Goal: Communication & Community: Answer question/provide support

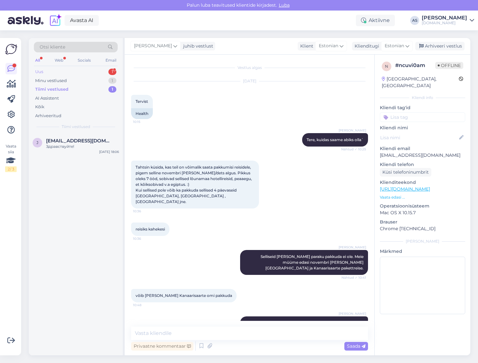
scroll to position [186, 0]
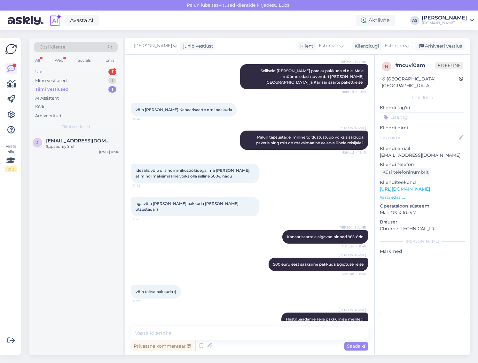
click at [98, 72] on div "Uus 1" at bounding box center [76, 71] width 84 height 9
click at [77, 143] on span "[EMAIL_ADDRESS][DOMAIN_NAME]" at bounding box center [79, 141] width 66 height 6
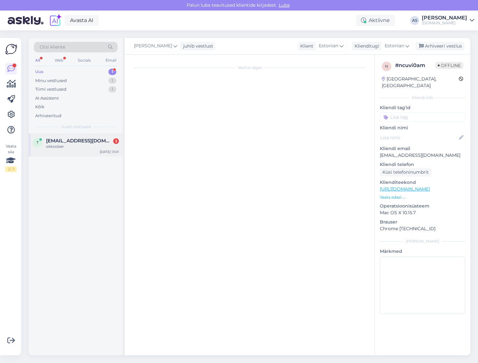
scroll to position [0, 0]
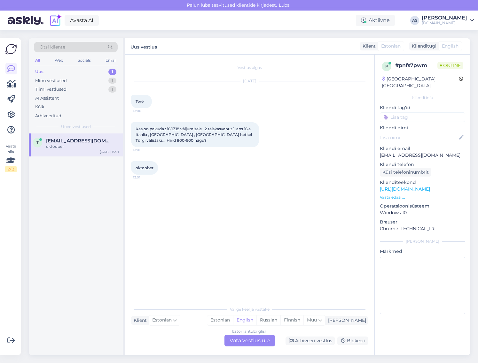
click at [250, 342] on div "Estonian to English Võta vestlus üle" at bounding box center [249, 341] width 50 height 12
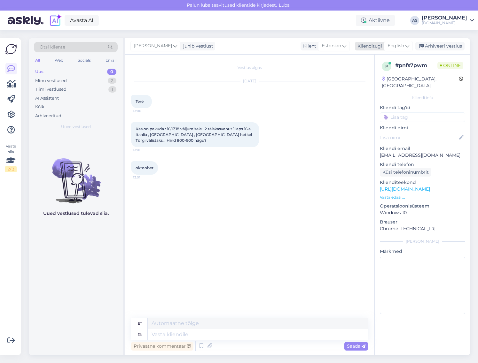
click at [403, 48] on span "English" at bounding box center [395, 45] width 17 height 7
drag, startPoint x: 382, startPoint y: 78, endPoint x: 379, endPoint y: 88, distance: 10.8
click at [382, 78] on link "Estonian" at bounding box center [384, 74] width 70 height 10
drag, startPoint x: 234, startPoint y: 325, endPoint x: 238, endPoint y: 329, distance: 6.3
click at [235, 326] on div "Vestlus algas [DATE] Tere 13:00 Kas on pakuda : 16,17,18 väljumisele . 2 täiska…" at bounding box center [250, 205] width 250 height 301
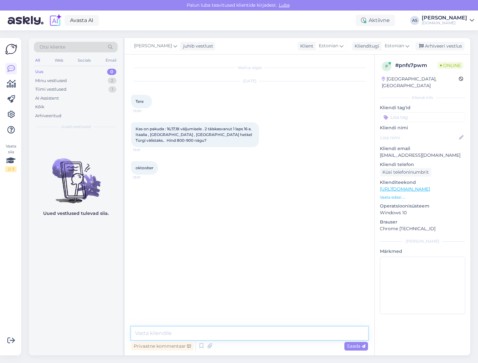
click at [239, 333] on textarea at bounding box center [249, 333] width 237 height 13
drag, startPoint x: 167, startPoint y: 336, endPoint x: 149, endPoint y: 336, distance: 17.6
click at [149, 336] on textarea "Tere, paraku ei ole" at bounding box center [249, 333] width 237 height 13
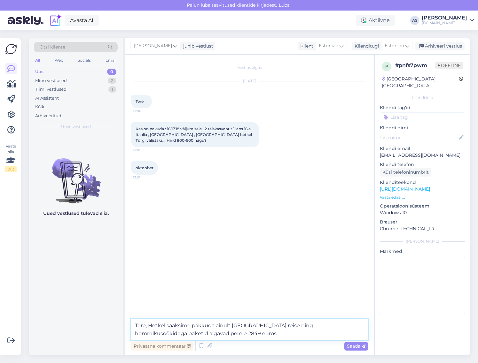
type textarea "Tere, Hetkel saaksime pakkuda ainult [GEOGRAPHIC_DATA] reise ning hommikusöökid…"
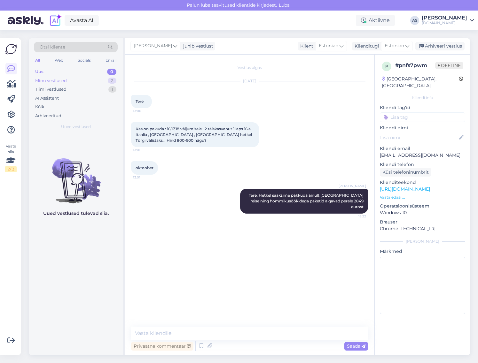
click at [77, 85] on div "Minu vestlused 2" at bounding box center [76, 80] width 84 height 9
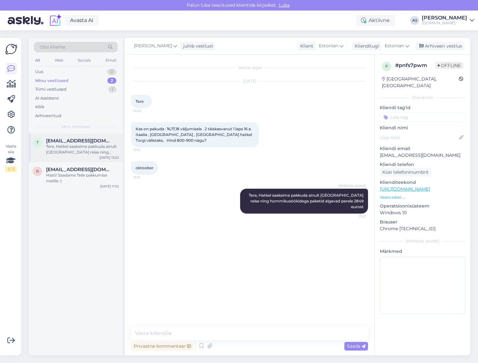
click at [106, 138] on span "[EMAIL_ADDRESS][DOMAIN_NAME]" at bounding box center [79, 141] width 66 height 6
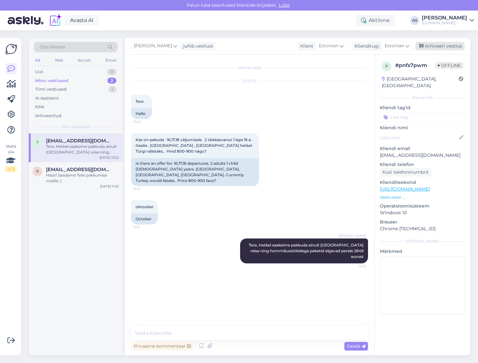
click at [441, 43] on div "Arhiveeri vestlus" at bounding box center [439, 46] width 49 height 9
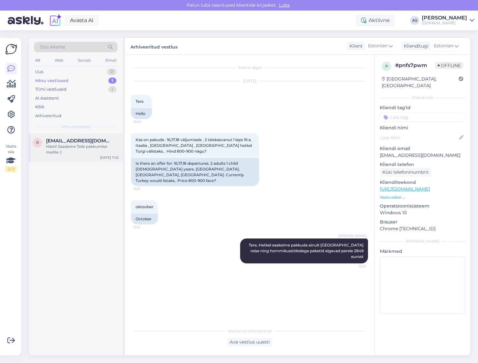
click at [66, 161] on div "r [EMAIL_ADDRESS][DOMAIN_NAME] Hästi! Saadame Teile pakkumise meilile :) [DATE]…" at bounding box center [76, 148] width 94 height 29
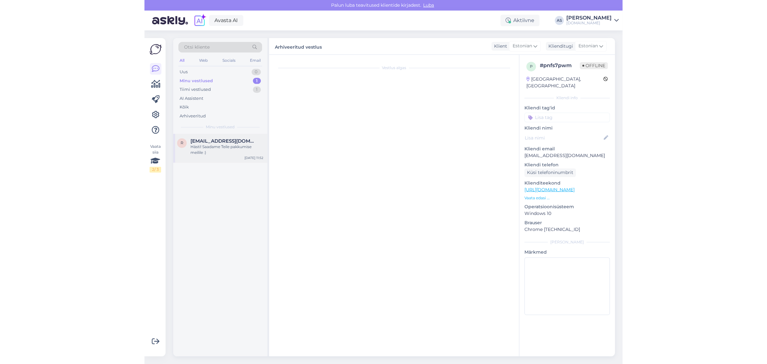
scroll to position [186, 0]
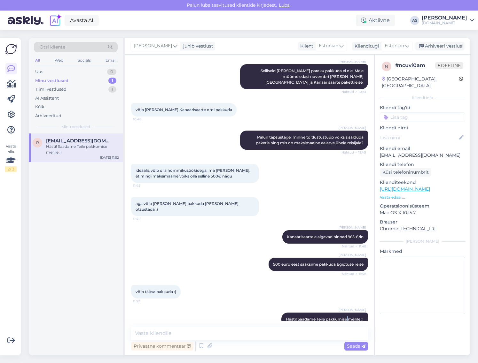
click at [339, 306] on div "[PERSON_NAME] Hästi! Saadame Teile pakkumise meilile :) 11:52" at bounding box center [249, 319] width 237 height 27
drag, startPoint x: 278, startPoint y: 308, endPoint x: 361, endPoint y: 312, distance: 82.8
click at [361, 313] on div "[PERSON_NAME] Hästi! Saadame Teile pakkumise meilile :) 11:52" at bounding box center [324, 319] width 87 height 13
click at [99, 68] on div "Uus 1" at bounding box center [76, 71] width 84 height 9
click at [97, 145] on div "Tere," at bounding box center [82, 147] width 73 height 6
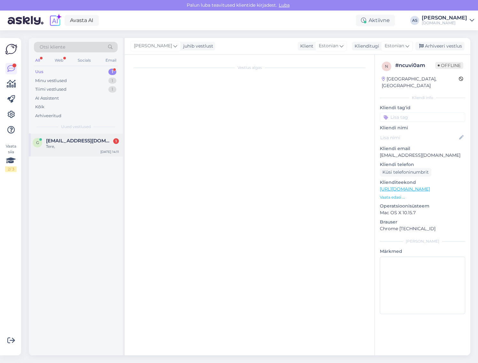
scroll to position [0, 0]
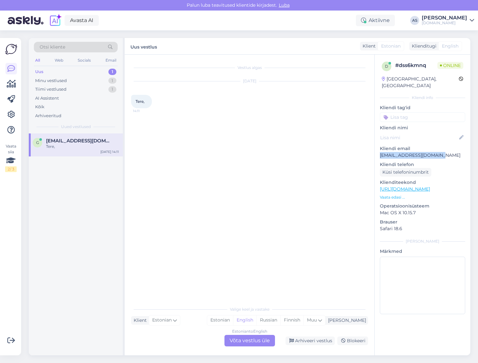
drag, startPoint x: 436, startPoint y: 148, endPoint x: 378, endPoint y: 150, distance: 58.8
click at [378, 150] on div "d # dss6kmnq Online [GEOGRAPHIC_DATA], [GEOGRAPHIC_DATA] Kliendi info Kliendi t…" at bounding box center [422, 189] width 96 height 269
copy p "[EMAIL_ADDRESS][DOMAIN_NAME]"
click at [237, 345] on div "Estonian to English Võta vestlus üle" at bounding box center [249, 341] width 50 height 12
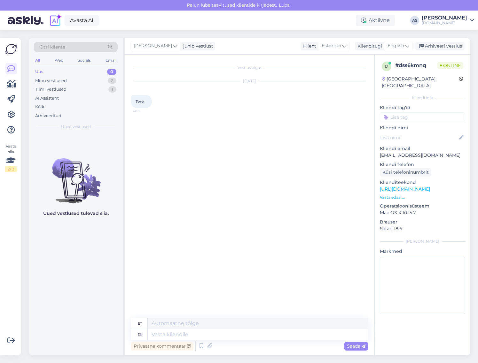
click at [399, 52] on div "[PERSON_NAME] juhib vestlust Klient Estonian Klienditugi English est Estonian A…" at bounding box center [297, 46] width 345 height 17
click at [399, 47] on span "English" at bounding box center [395, 45] width 17 height 7
click at [377, 72] on link "Estonian" at bounding box center [384, 74] width 70 height 10
drag, startPoint x: 181, startPoint y: 327, endPoint x: 181, endPoint y: 336, distance: 9.3
click at [181, 328] on textarea at bounding box center [249, 333] width 237 height 13
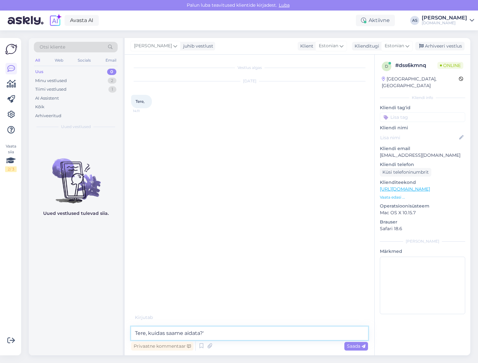
type textarea "Tere, kuidas saame aidata?"
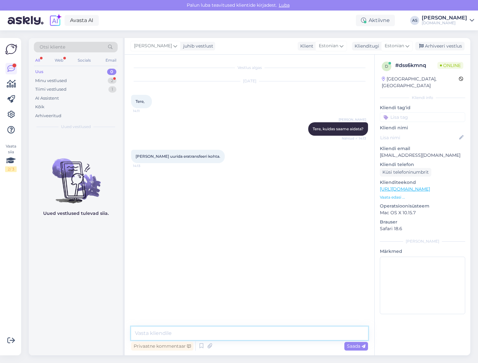
click at [309, 333] on textarea at bounding box center [249, 333] width 237 height 13
click at [105, 79] on div "Minu vestlused 2" at bounding box center [76, 80] width 84 height 9
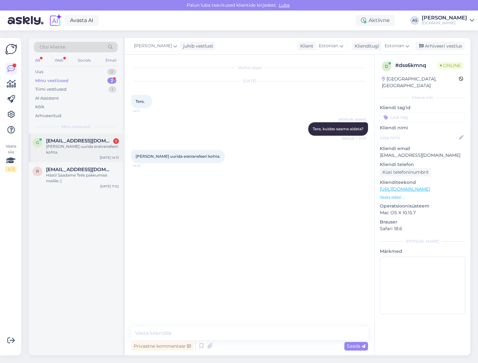
click at [54, 146] on div "[PERSON_NAME] uurida eratransfeeri kohta." at bounding box center [82, 150] width 73 height 12
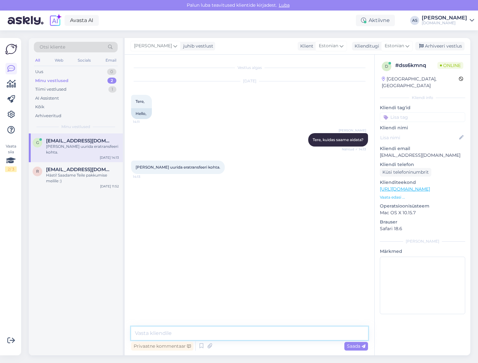
click at [185, 334] on textarea at bounding box center [249, 333] width 237 height 13
type textarea "Palun saatke [PERSON_NAME] eratransfeeri soov meilile viimase kirja jätkuks nin…"
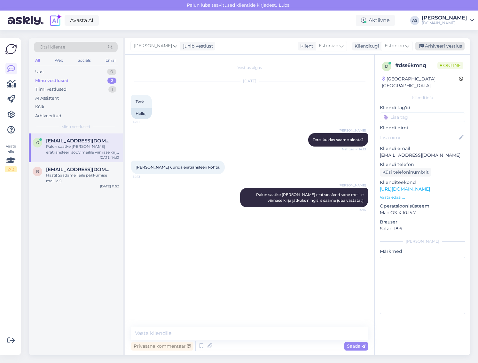
click at [436, 45] on div "Arhiveeri vestlus" at bounding box center [439, 46] width 49 height 9
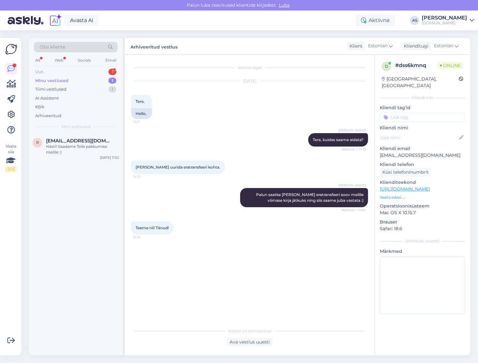
click at [89, 75] on div "Uus 1" at bounding box center [76, 71] width 84 height 9
drag, startPoint x: 81, startPoint y: 140, endPoint x: 88, endPoint y: 140, distance: 6.7
click at [81, 140] on span "[EMAIL_ADDRESS][DOMAIN_NAME]" at bounding box center [79, 141] width 66 height 6
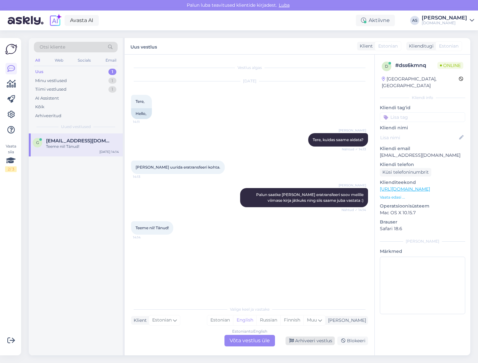
click at [320, 343] on div "Arhiveeri vestlus" at bounding box center [309, 341] width 49 height 9
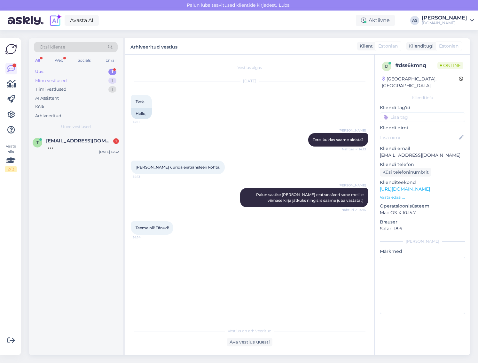
click at [79, 82] on div "Minu vestlused 1" at bounding box center [76, 80] width 84 height 9
click at [79, 73] on div "Uus 1" at bounding box center [76, 71] width 84 height 9
click at [79, 141] on span "[EMAIL_ADDRESS][DOMAIN_NAME]" at bounding box center [79, 141] width 66 height 6
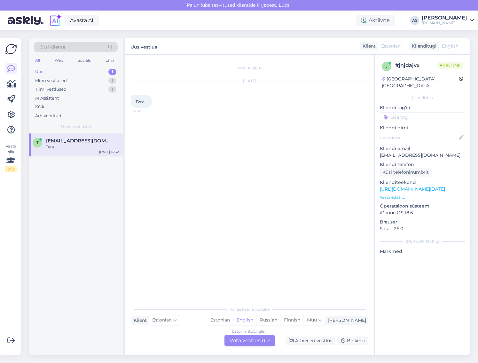
click at [249, 338] on div "Estonian to English Võta vestlus üle" at bounding box center [249, 341] width 50 height 12
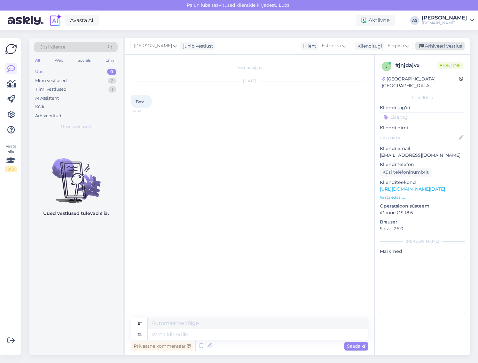
click at [435, 49] on div "Arhiveeri vestlus" at bounding box center [439, 46] width 49 height 9
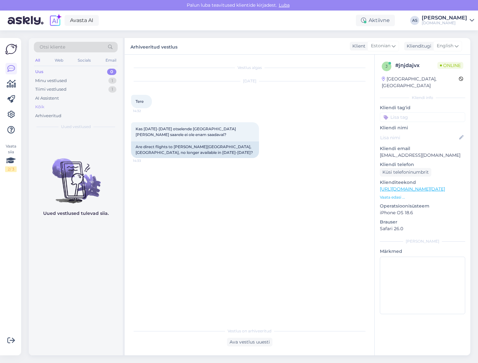
click at [51, 108] on div "Kõik" at bounding box center [76, 107] width 84 height 9
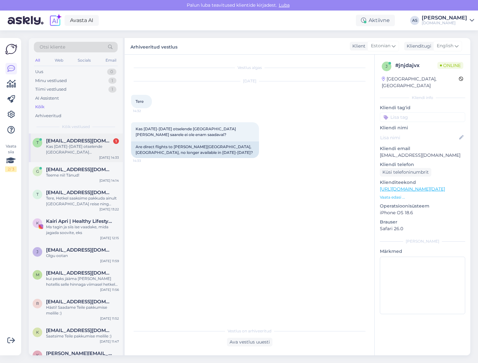
click at [69, 138] on span "[EMAIL_ADDRESS][DOMAIN_NAME]" at bounding box center [79, 141] width 66 height 6
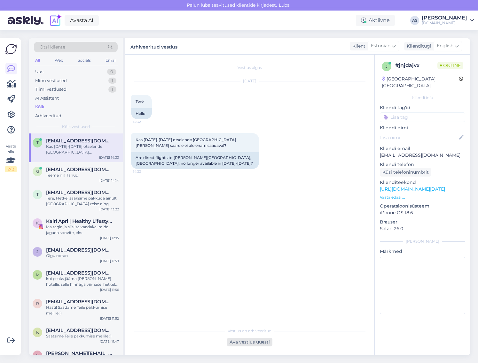
click at [257, 342] on div "Ava vestlus uuesti" at bounding box center [249, 342] width 45 height 9
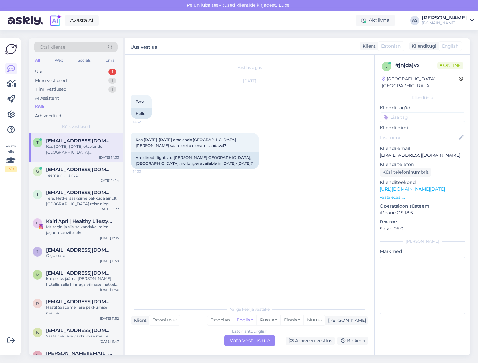
click at [261, 343] on div "Estonian to English Võta vestlus üle" at bounding box center [249, 341] width 50 height 12
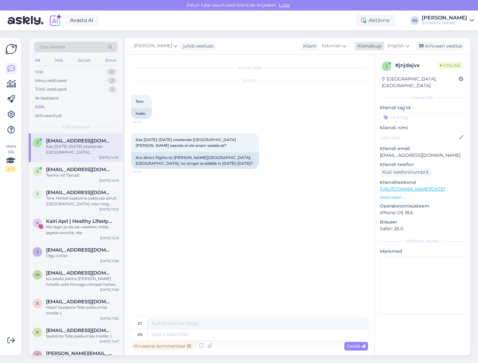
click at [401, 45] on span "English" at bounding box center [395, 45] width 17 height 7
click at [384, 74] on link "Estonian" at bounding box center [384, 74] width 70 height 10
click at [213, 335] on textarea at bounding box center [249, 333] width 237 height 13
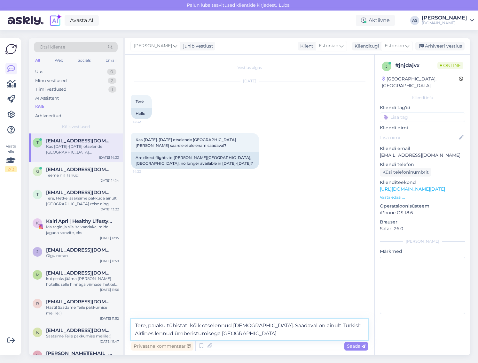
type textarea "Tere, paraku tühistati kõik otselennud [DEMOGRAPHIC_DATA]. Saadaval on ainult T…"
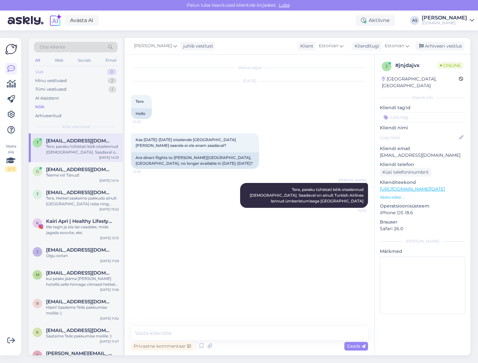
click at [67, 71] on div "Uus 0" at bounding box center [76, 71] width 84 height 9
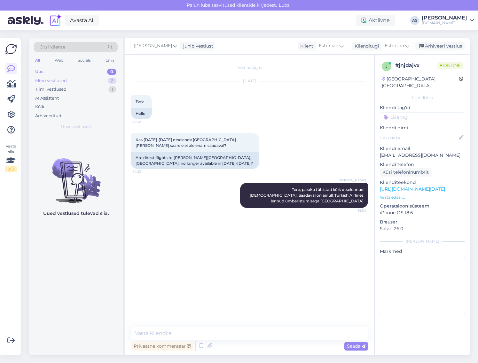
click at [115, 81] on div "2" at bounding box center [112, 81] width 9 height 6
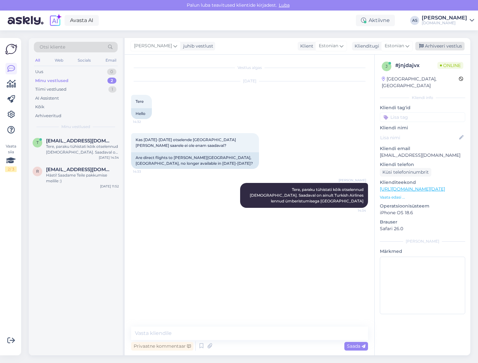
click at [459, 47] on div "Arhiveeri vestlus" at bounding box center [439, 46] width 49 height 9
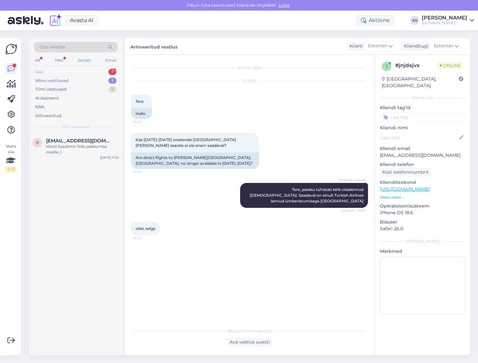
click at [86, 69] on div "Uus 1" at bounding box center [76, 71] width 84 height 9
click at [94, 143] on div "[EMAIL_ADDRESS][DOMAIN_NAME] 1" at bounding box center [82, 141] width 73 height 6
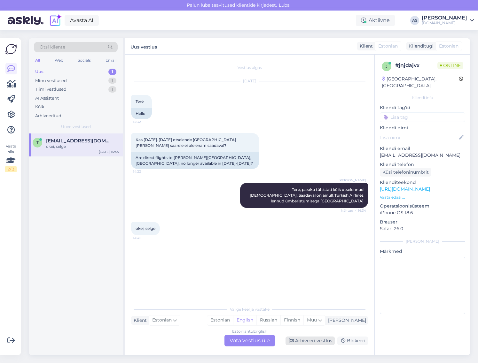
click at [328, 341] on div "Arhiveeri vestlus" at bounding box center [309, 341] width 49 height 9
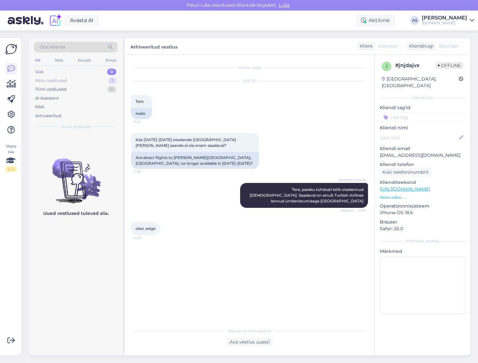
click at [95, 82] on div "Minu vestlused 1" at bounding box center [76, 80] width 84 height 9
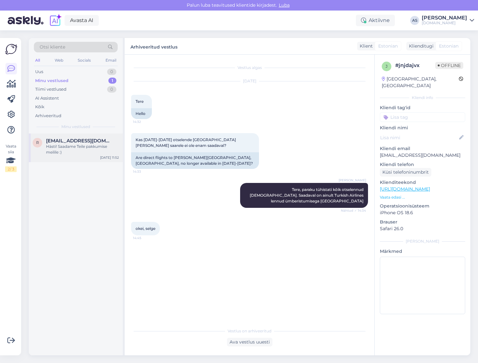
click at [96, 140] on span "[EMAIL_ADDRESS][DOMAIN_NAME]" at bounding box center [79, 141] width 66 height 6
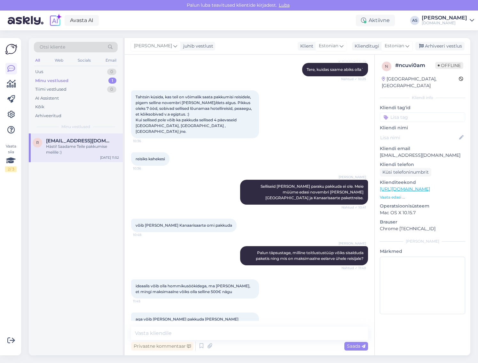
scroll to position [186, 0]
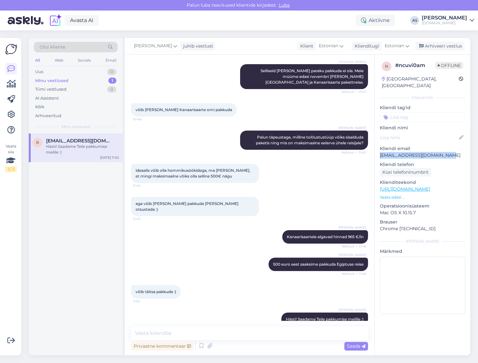
drag, startPoint x: 388, startPoint y: 149, endPoint x: 448, endPoint y: 147, distance: 60.1
click at [448, 147] on div "n # ncuvi0am Offline [GEOGRAPHIC_DATA], [GEOGRAPHIC_DATA] Kliendi info Kliendi …" at bounding box center [422, 189] width 96 height 269
copy p "[EMAIL_ADDRESS][DOMAIN_NAME]"
click at [240, 167] on div "ideaalis võib olla hommikusöökidega, ma [PERSON_NAME], et mingi maksimaalne või…" at bounding box center [195, 173] width 128 height 19
click at [91, 73] on div "Uus 0" at bounding box center [76, 71] width 84 height 9
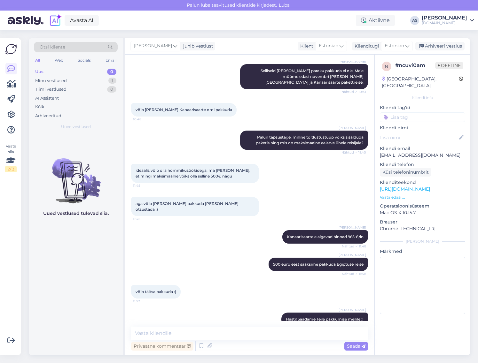
click at [394, 195] on p "Vaata edasi ..." at bounding box center [422, 198] width 85 height 6
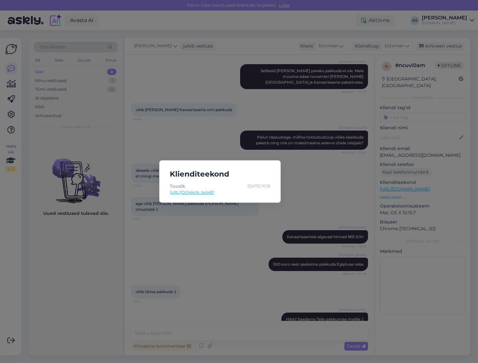
click at [265, 178] on h5 "Klienditeekond" at bounding box center [220, 174] width 111 height 12
click at [279, 171] on div "Klienditeekond Tuusik [DATE] 10:15 [URL][DOMAIN_NAME]" at bounding box center [219, 181] width 121 height 42
click at [294, 170] on div "Klienditeekond Tuusik [DATE] 10:15 [URL][DOMAIN_NAME]" at bounding box center [239, 181] width 478 height 363
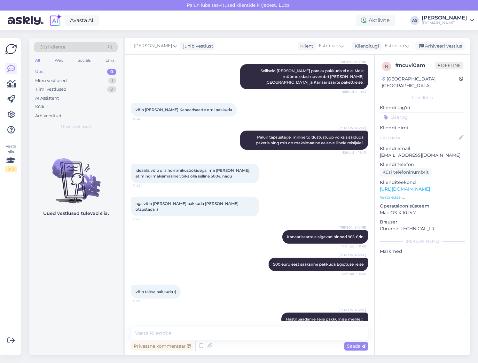
click at [295, 170] on div "ideaalis võib olla hommikusöökidega, ma [PERSON_NAME], et mingi maksimaalne või…" at bounding box center [249, 173] width 237 height 33
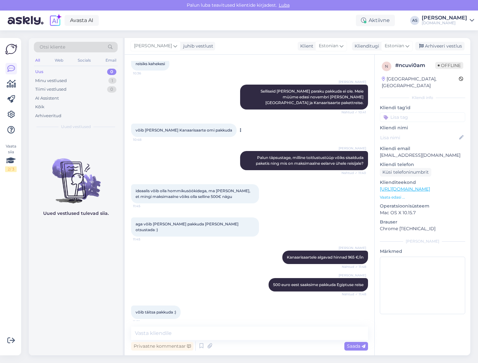
scroll to position [146, 0]
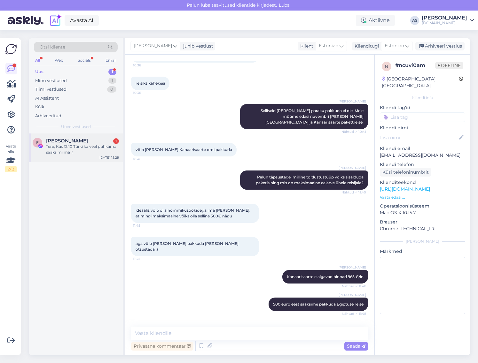
click at [87, 150] on div "Tere, Kas 12.10 Türki ka veel puhkama saaks minna ?" at bounding box center [82, 150] width 73 height 12
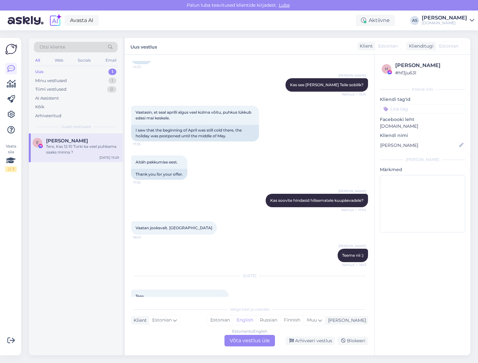
click at [257, 341] on div "Estonian to English Võta vestlus üle" at bounding box center [249, 341] width 50 height 12
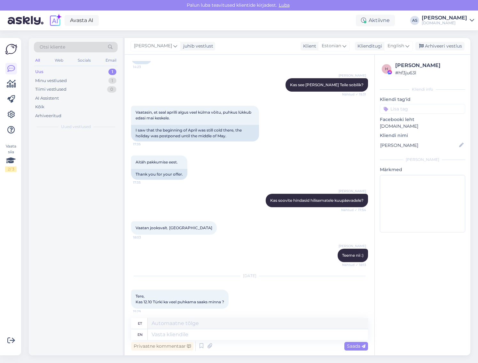
scroll to position [1240, 0]
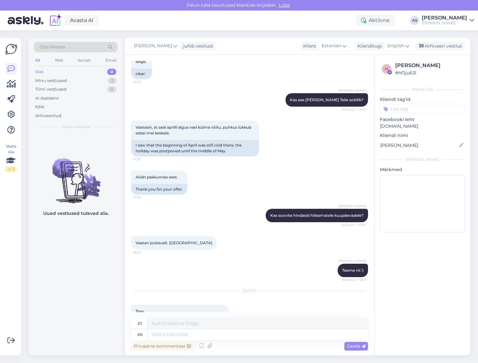
drag, startPoint x: 402, startPoint y: 43, endPoint x: 402, endPoint y: 51, distance: 8.3
click at [402, 44] on span "English" at bounding box center [395, 45] width 17 height 7
drag, startPoint x: 389, startPoint y: 76, endPoint x: 388, endPoint y: 81, distance: 4.9
click at [389, 76] on link "Estonian" at bounding box center [384, 74] width 70 height 10
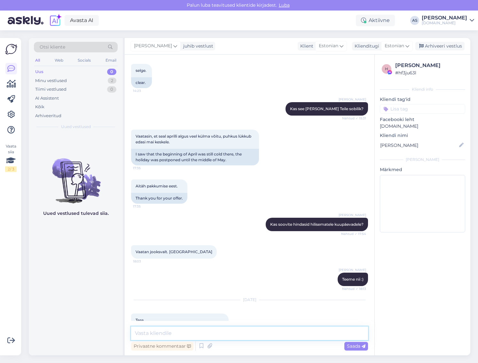
click at [255, 336] on textarea at bounding box center [249, 333] width 237 height 13
type textarea "Tere, hetkel on 12.10 väljumisele pakkuda Türgi reise algusega [GEOGRAPHIC_DATA…"
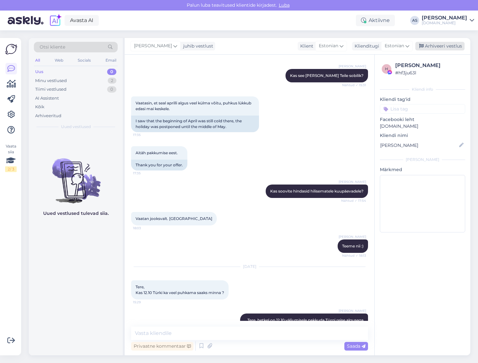
click at [425, 48] on div "Arhiveeri vestlus" at bounding box center [439, 46] width 49 height 9
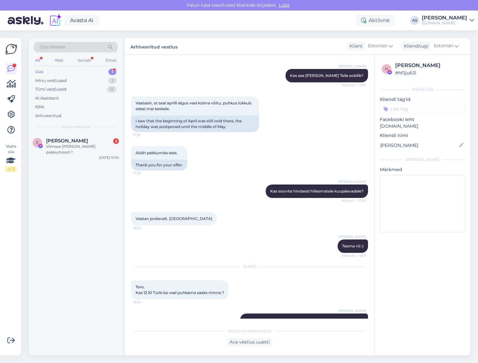
scroll to position [1349, 0]
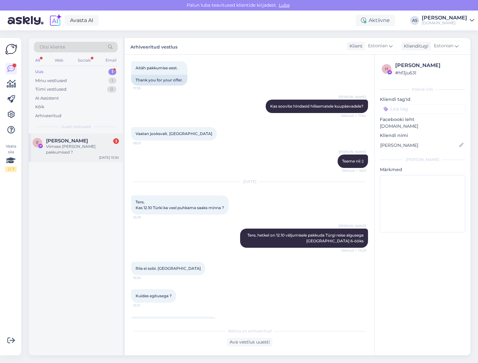
click at [91, 152] on div "E [PERSON_NAME] 3 Viimase [PERSON_NAME] pakkumised ? [DATE] 15:30" at bounding box center [76, 148] width 94 height 29
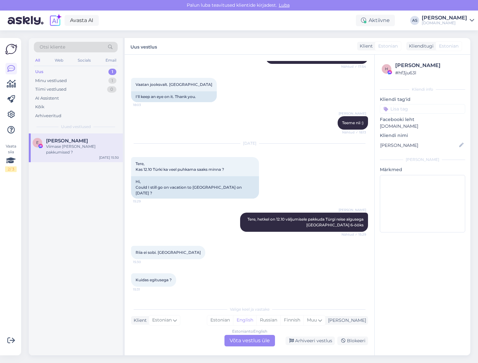
click at [266, 339] on div "Estonian to English Võta vestlus üle" at bounding box center [249, 341] width 50 height 12
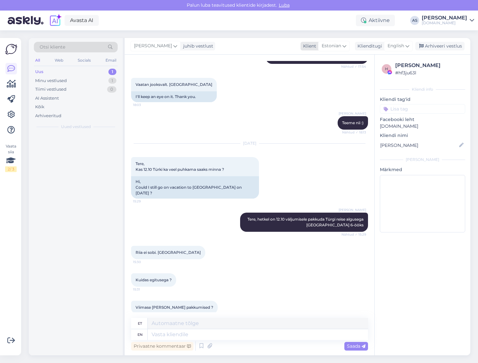
scroll to position [1384, 0]
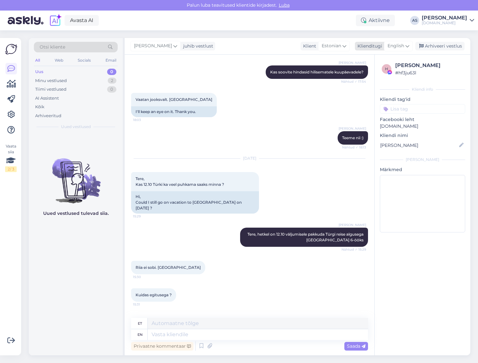
click at [407, 45] on icon at bounding box center [407, 45] width 4 height 7
click at [384, 75] on link "Estonian" at bounding box center [384, 74] width 70 height 10
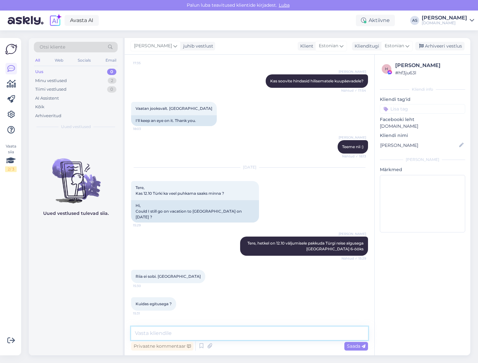
click at [205, 333] on textarea at bounding box center [249, 333] width 237 height 13
type textarea "Hurghadasse oleks pakkuda 12.10 väljumisee"
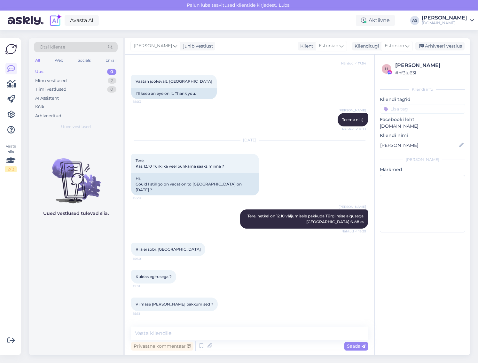
click at [268, 329] on button at bounding box center [270, 332] width 4 height 6
click at [356, 325] on div "[PERSON_NAME] Hurghadasse oleks pakkuda 12.10 väljumisee 15:39" at bounding box center [321, 331] width 94 height 13
click at [270, 330] on icon at bounding box center [271, 332] width 2 height 4
click at [264, 330] on icon at bounding box center [265, 332] width 3 height 4
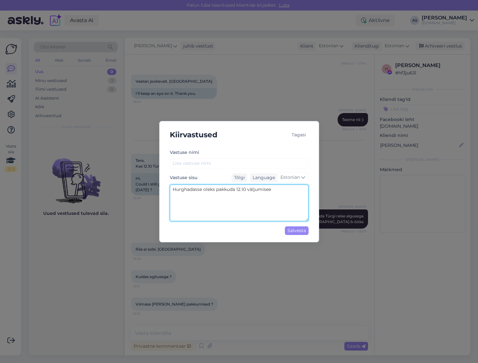
click at [268, 191] on textarea "Hurghadasse oleks pakkuda 12.10 väljumisee" at bounding box center [239, 203] width 139 height 37
type textarea "Hurghadasse oleks pakkuda 12.10 väljumisele"
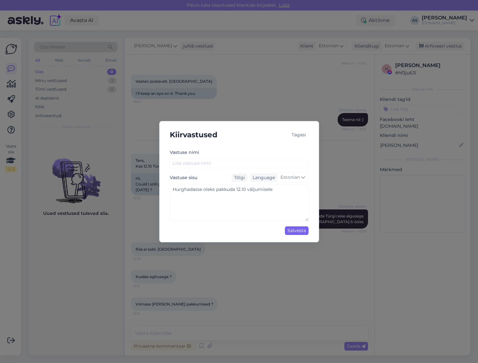
click at [288, 230] on div "Salvesta" at bounding box center [297, 231] width 24 height 9
click at [304, 135] on div "Tagasi" at bounding box center [298, 135] width 19 height 9
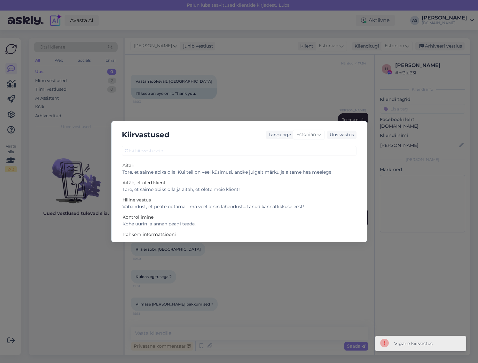
drag, startPoint x: 317, startPoint y: 122, endPoint x: 310, endPoint y: 125, distance: 7.9
click at [317, 122] on div "Kiirvastused Language Estonian Uus vastus Aitäh Tore, et saime abiks olla. Kui …" at bounding box center [239, 181] width 256 height 121
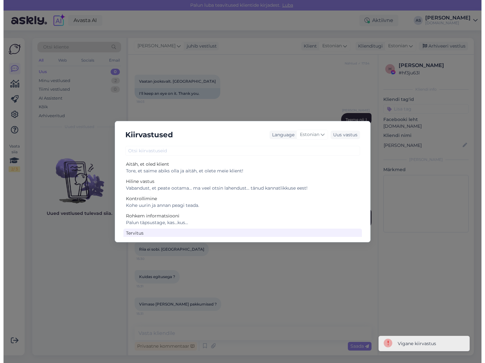
scroll to position [29, 0]
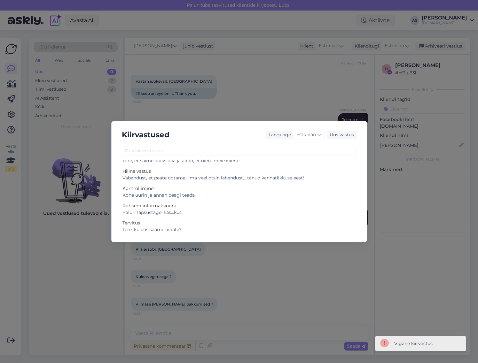
drag, startPoint x: 250, startPoint y: 264, endPoint x: 240, endPoint y: 267, distance: 10.3
click at [247, 264] on div "Kiirvastused Language Estonian Uus vastus Aitäh Tore, et saime abiks olla. Kui …" at bounding box center [239, 181] width 478 height 363
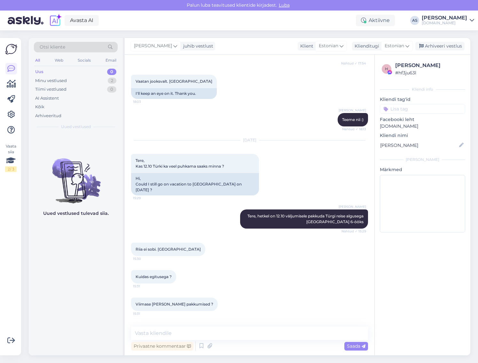
click at [240, 291] on div "Viimase [PERSON_NAME] pakkumised ? 15:31" at bounding box center [249, 304] width 237 height 27
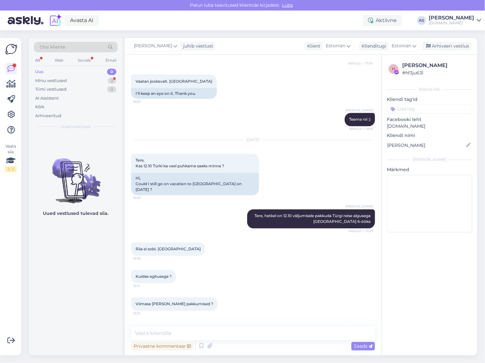
scroll to position [1435, 0]
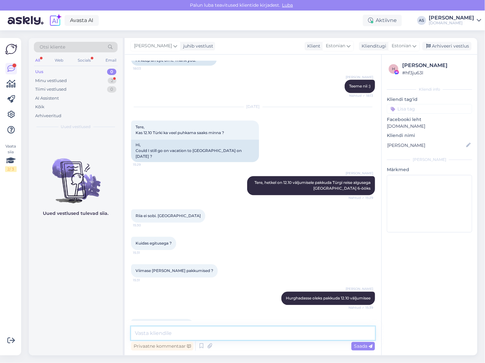
click at [209, 328] on textarea at bounding box center [253, 333] width 244 height 13
paste textarea "[URL][DOMAIN_NAME]"
type textarea "Parimad valikud leiate siit: [URL][DOMAIN_NAME]"
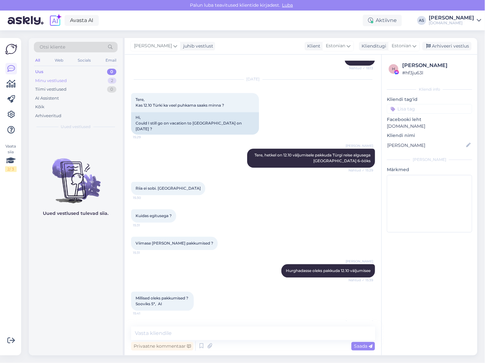
click at [84, 81] on div "Minu vestlused 2" at bounding box center [76, 80] width 84 height 9
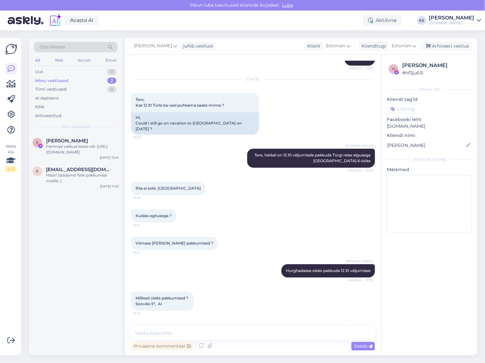
drag, startPoint x: 83, startPoint y: 143, endPoint x: 184, endPoint y: 111, distance: 105.6
click at [83, 144] on div "[PERSON_NAME] valikud leiate siit: [URL][DOMAIN_NAME]" at bounding box center [82, 146] width 73 height 17
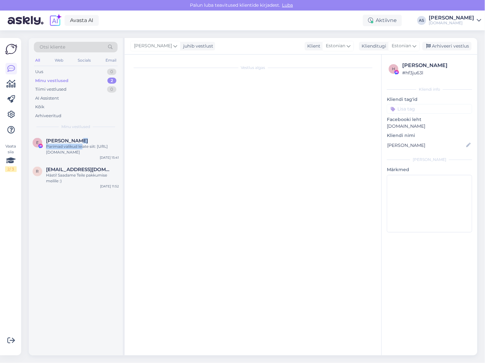
scroll to position [1495, 0]
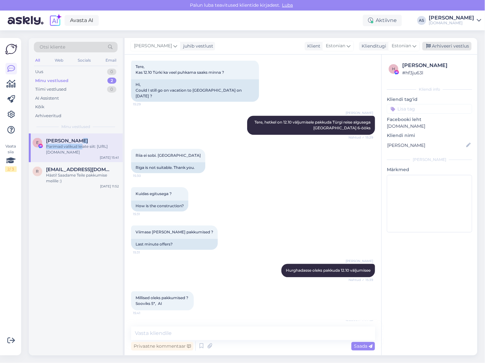
click at [453, 45] on div "Arhiveeri vestlus" at bounding box center [446, 46] width 49 height 9
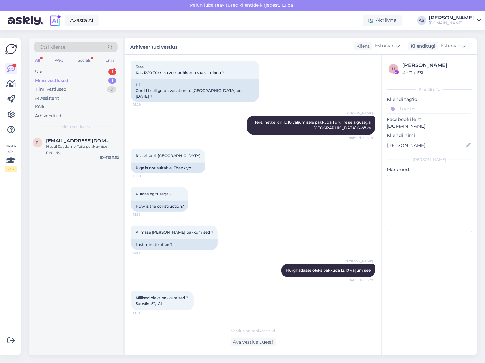
scroll to position [1525, 0]
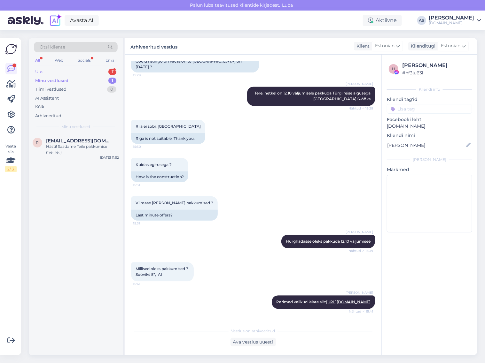
click at [75, 75] on div "Uus 1" at bounding box center [76, 71] width 84 height 9
click at [90, 135] on div "E [PERSON_NAME] 1 Mis aeg lennuk väljub 12.10 ? [DATE] 15:53" at bounding box center [76, 145] width 94 height 23
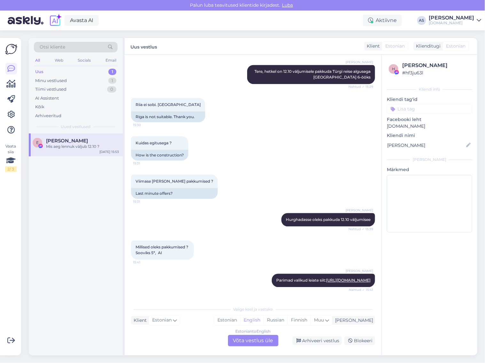
click at [252, 342] on div "Estonian to English Võta vestlus üle" at bounding box center [253, 341] width 50 height 12
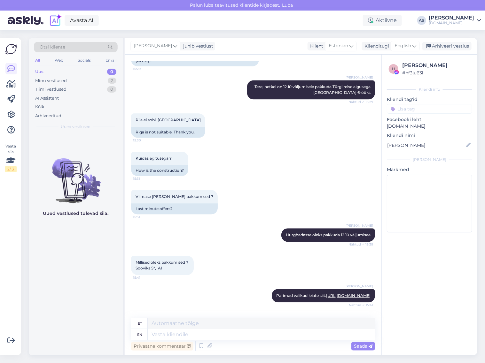
drag, startPoint x: 411, startPoint y: 52, endPoint x: 407, endPoint y: 57, distance: 6.3
click at [411, 52] on div "[PERSON_NAME] juhib vestlust Klient Estonian Klienditugi English est Estonian A…" at bounding box center [301, 46] width 352 height 17
click at [403, 42] on span "English" at bounding box center [402, 45] width 17 height 7
click at [400, 74] on link "Estonian" at bounding box center [391, 74] width 70 height 10
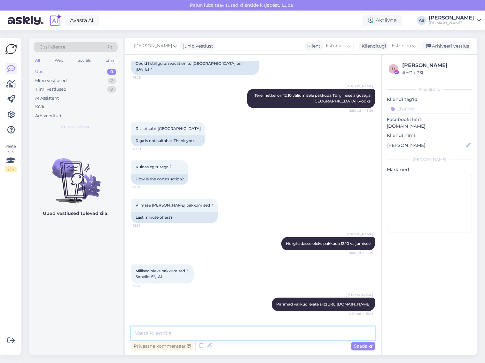
click at [221, 330] on textarea at bounding box center [253, 333] width 244 height 13
paste textarea "Reisi lennuajad on allolevad (lennuajad võivad muutuda!): 25.11 [GEOGRAPHIC_DAT…"
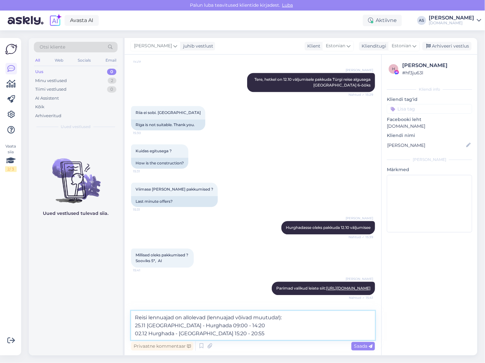
drag, startPoint x: 145, startPoint y: 328, endPoint x: 114, endPoint y: 328, distance: 31.0
click at [127, 328] on div "Vestlus algas [DATE] Tere, 11:29 kiire, See pakkumine: [URL][DOMAIN_NAME] 11:29…" at bounding box center [253, 205] width 257 height 301
drag, startPoint x: 146, startPoint y: 335, endPoint x: 116, endPoint y: 335, distance: 30.4
click at [121, 335] on div "Otsi kliente All Web Socials Email Uus 0 Minu vestlused 2 Tiimi vestlused 0 AI …" at bounding box center [253, 197] width 448 height 318
drag, startPoint x: 197, startPoint y: 326, endPoint x: 202, endPoint y: 325, distance: 4.6
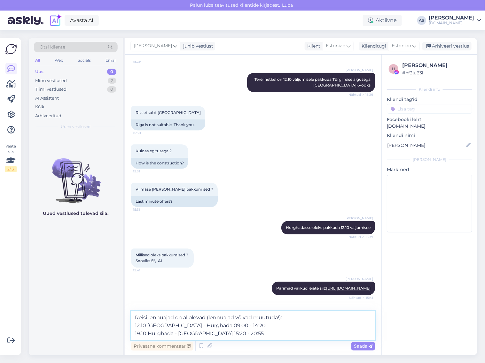
click at [202, 325] on textarea "Reisi lennuajad on allolevad (lennuajad võivad muutuda!): 12.10 [GEOGRAPHIC_DAT…" at bounding box center [253, 325] width 244 height 29
click at [208, 325] on textarea "Reisi lennuajad on allolevad (lennuajad võivad muutuda!): 12.10 [GEOGRAPHIC_DAT…" at bounding box center [253, 325] width 244 height 29
click at [218, 327] on textarea "Reisi lennuajad on allolevad (lennuajad võivad muutuda!): 12.10 [GEOGRAPHIC_DAT…" at bounding box center [253, 325] width 244 height 29
click at [224, 328] on textarea "Reisi lennuajad on allolevad (lennuajad võivad muutuda!): 12.10 [GEOGRAPHIC_DAT…" at bounding box center [253, 325] width 244 height 29
click at [199, 334] on textarea "Reisi lennuajad on allolevad (lennuajad võivad muutuda!): 12.10 [GEOGRAPHIC_DAT…" at bounding box center [253, 325] width 244 height 29
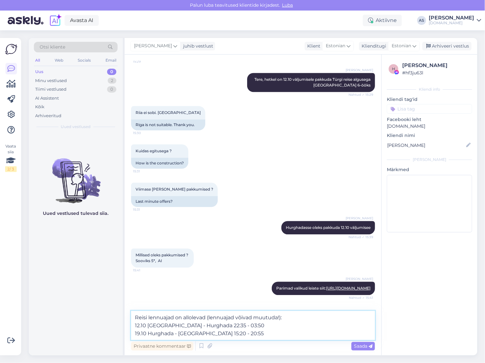
drag, startPoint x: 197, startPoint y: 335, endPoint x: 201, endPoint y: 335, distance: 3.8
click at [201, 335] on textarea "Reisi lennuajad on allolevad (lennuajad võivad muutuda!): 12.10 [GEOGRAPHIC_DAT…" at bounding box center [253, 325] width 244 height 29
drag, startPoint x: 203, startPoint y: 336, endPoint x: 208, endPoint y: 336, distance: 5.1
click at [208, 336] on textarea "Reisi lennuajad on allolevad (lennuajad võivad muutuda!): 12.10 [GEOGRAPHIC_DAT…" at bounding box center [253, 325] width 244 height 29
click at [208, 335] on textarea "Reisi lennuajad on allolevad (lennuajad võivad muutuda!): 12.10 [GEOGRAPHIC_DAT…" at bounding box center [253, 325] width 244 height 29
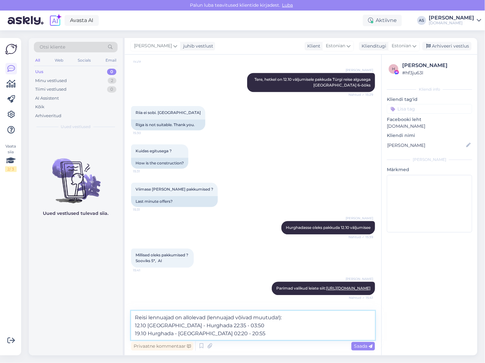
drag, startPoint x: 204, startPoint y: 335, endPoint x: 208, endPoint y: 335, distance: 4.2
click at [208, 335] on textarea "Reisi lennuajad on allolevad (lennuajad võivad muutuda!): 12.10 [GEOGRAPHIC_DAT…" at bounding box center [253, 325] width 244 height 29
drag, startPoint x: 215, startPoint y: 334, endPoint x: 221, endPoint y: 334, distance: 5.8
click at [221, 334] on textarea "Reisi lennuajad on allolevad (lennuajad võivad muutuda!): 12.10 [GEOGRAPHIC_DAT…" at bounding box center [253, 325] width 244 height 29
click at [222, 334] on textarea "Reisi lennuajad on allolevad (lennuajad võivad muutuda!): 12.10 [GEOGRAPHIC_DAT…" at bounding box center [253, 325] width 244 height 29
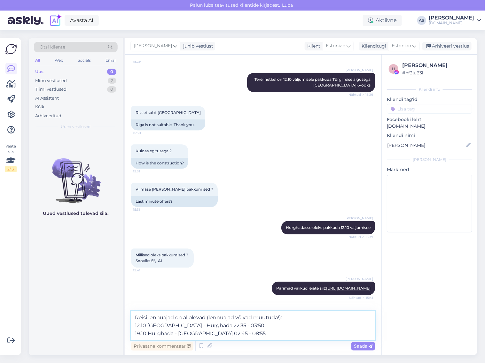
type textarea "Reisi lennuajad on allolevad (lennuajad võivad muutuda!): 12.10 [GEOGRAPHIC_DAT…"
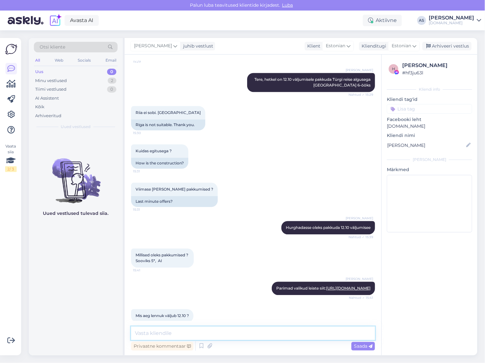
scroll to position [1562, 0]
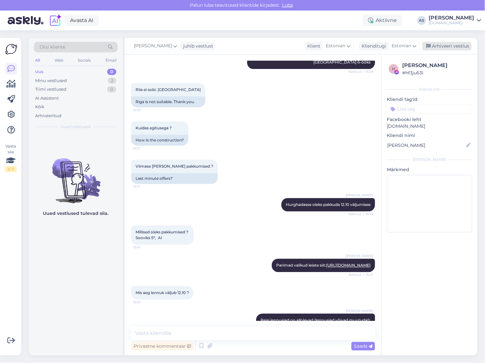
click at [444, 46] on div "Arhiveeri vestlus" at bounding box center [446, 46] width 49 height 9
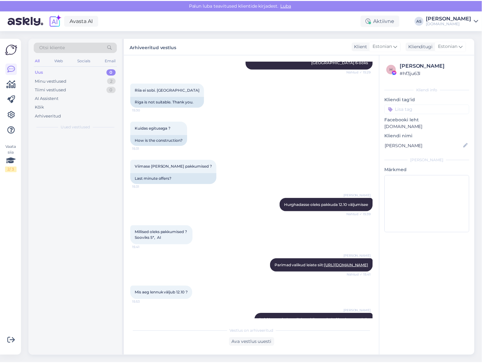
scroll to position [1564, 0]
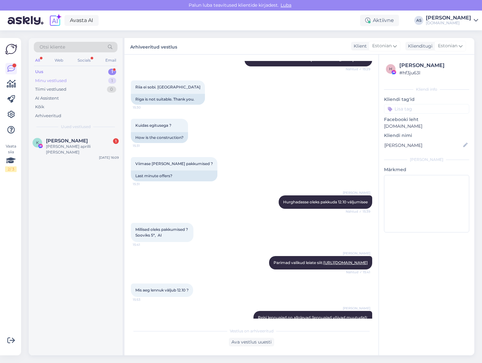
click at [101, 82] on div "Minu vestlused 1" at bounding box center [76, 80] width 84 height 9
click at [85, 154] on div "Hästi! Saadame Teile pakkumise meilile :)" at bounding box center [82, 150] width 73 height 12
